Goal: Information Seeking & Learning: Learn about a topic

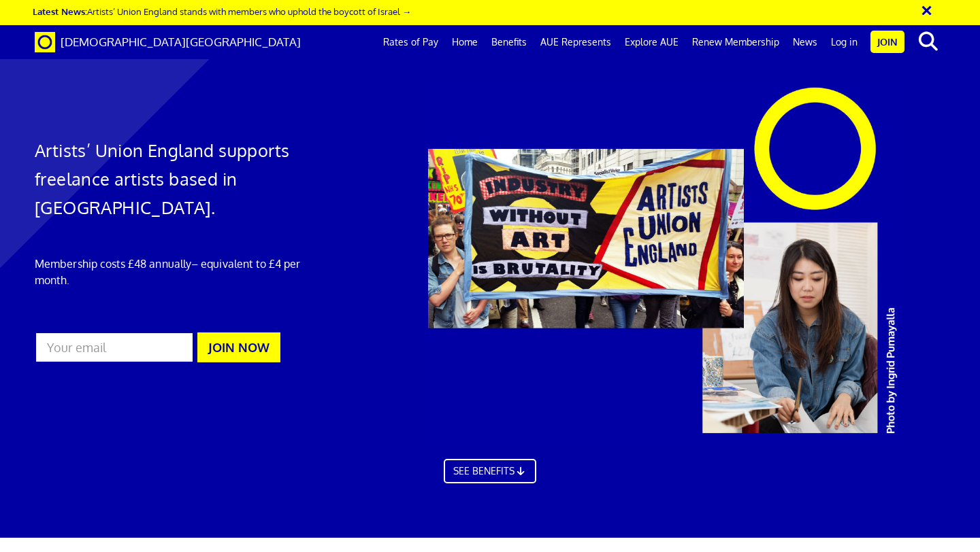
scroll to position [0, 7]
click at [420, 45] on link "Rates of Pay" at bounding box center [410, 42] width 69 height 34
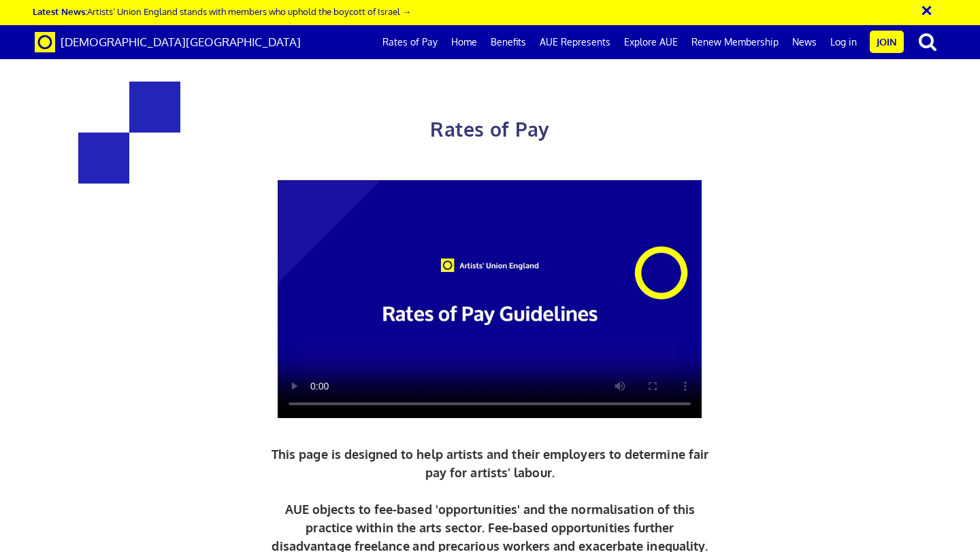
scroll to position [0, 7]
click at [431, 272] on video at bounding box center [490, 299] width 424 height 239
